Goal: Task Accomplishment & Management: Complete application form

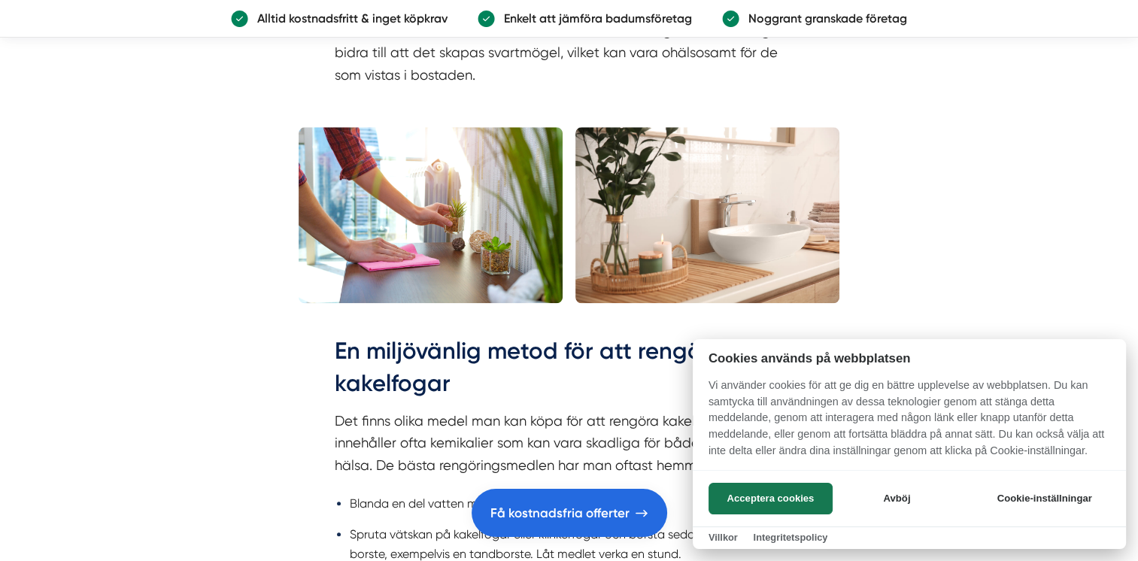
click at [1037, 172] on div at bounding box center [569, 280] width 1138 height 561
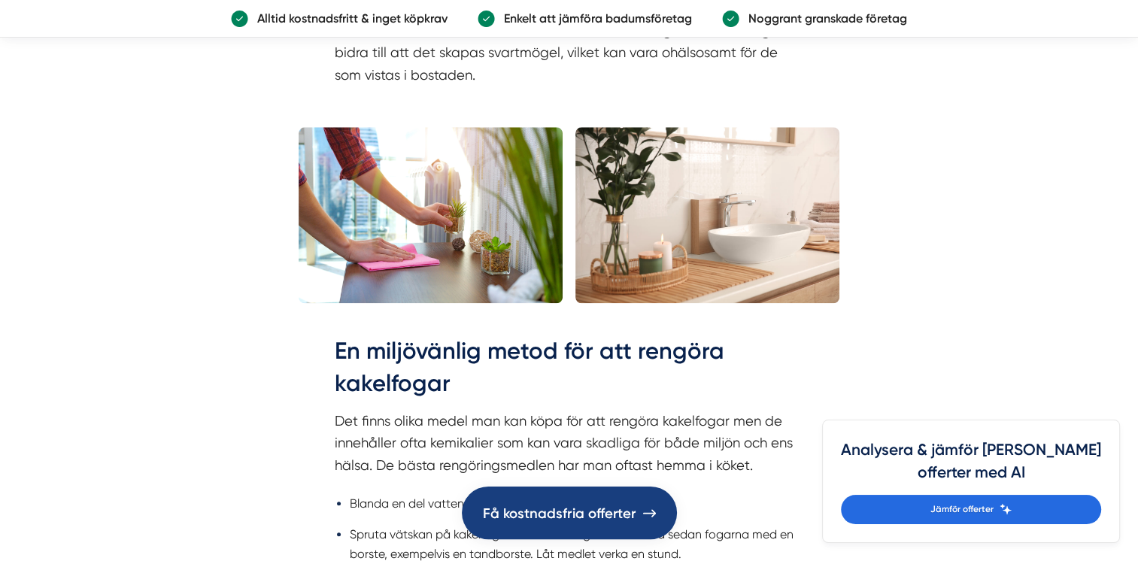
click at [591, 511] on span "Få kostnadsfria offerter" at bounding box center [559, 513] width 153 height 23
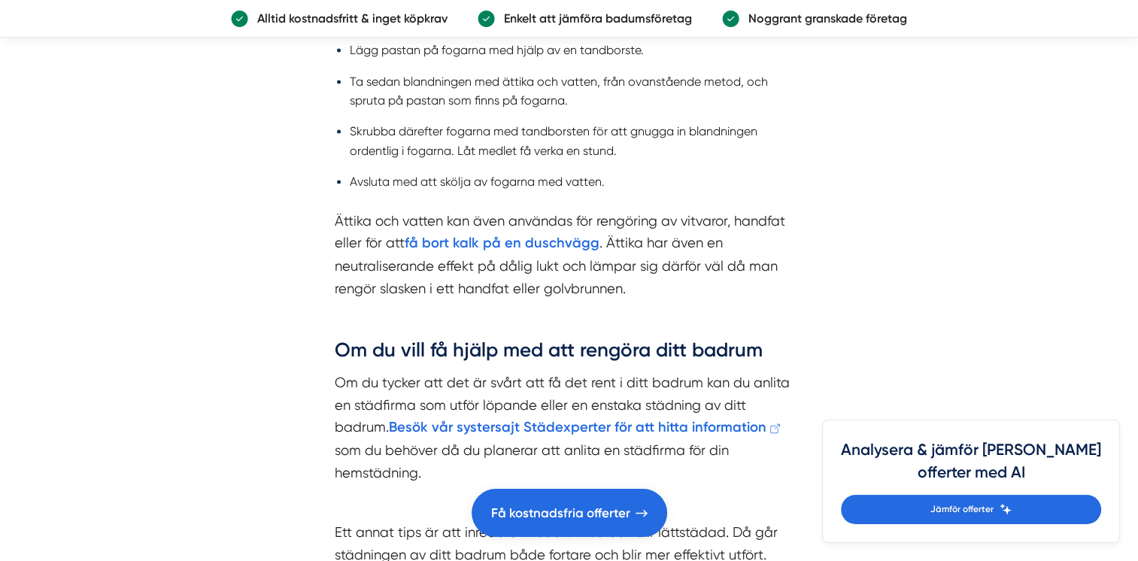
scroll to position [2229, 0]
